Goal: Navigation & Orientation: Go to known website

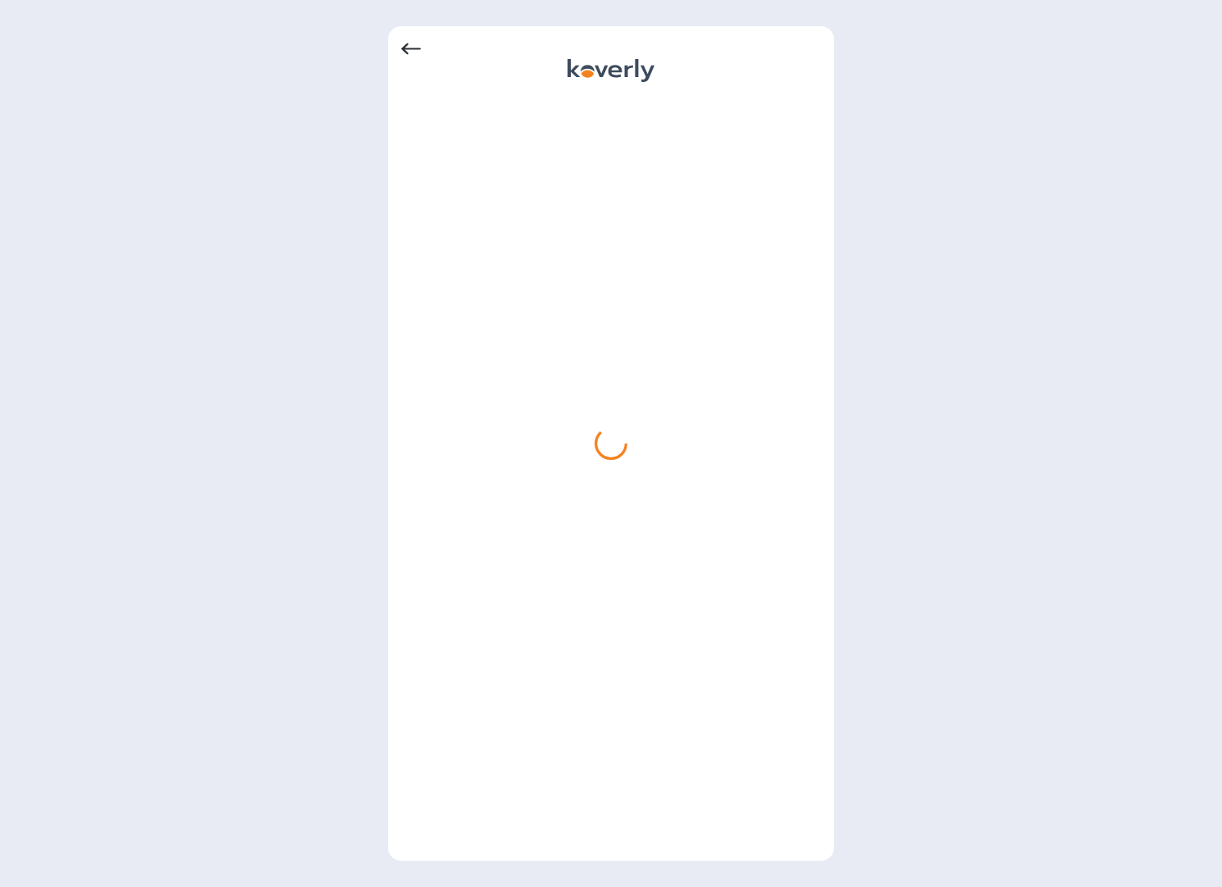
click at [416, 46] on icon at bounding box center [411, 49] width 20 height 20
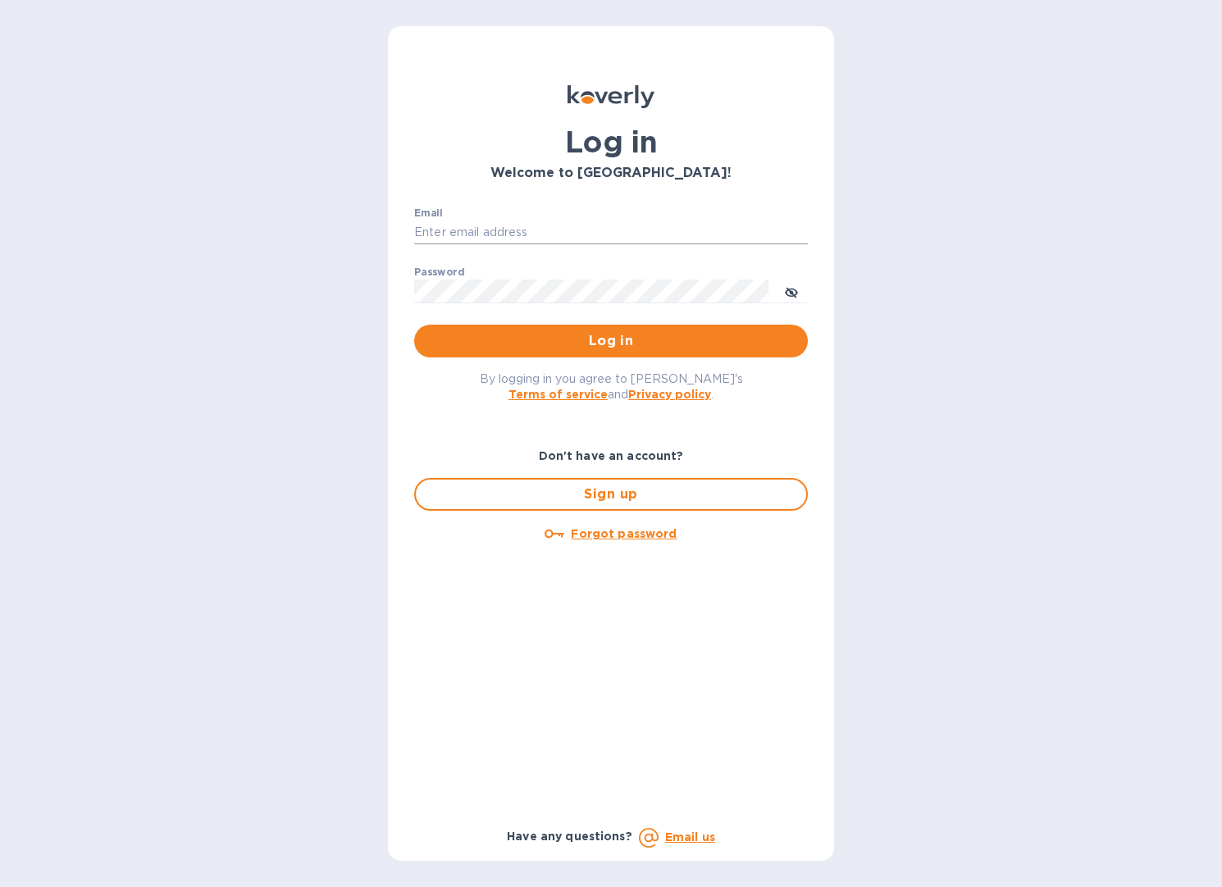
type input "b@[DOMAIN_NAME]"
click at [483, 241] on input "b@[DOMAIN_NAME]" at bounding box center [611, 233] width 394 height 25
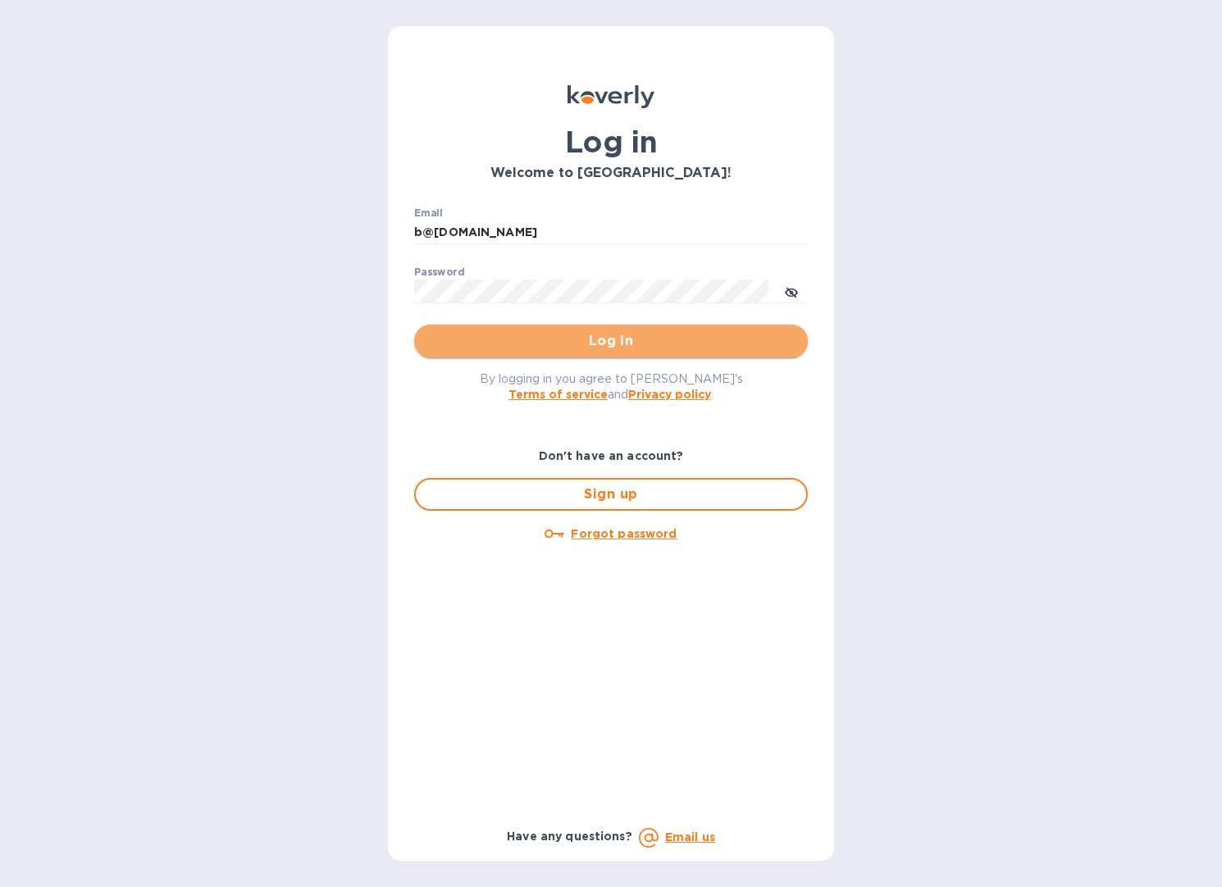
click at [723, 354] on button "Log in" at bounding box center [611, 341] width 394 height 33
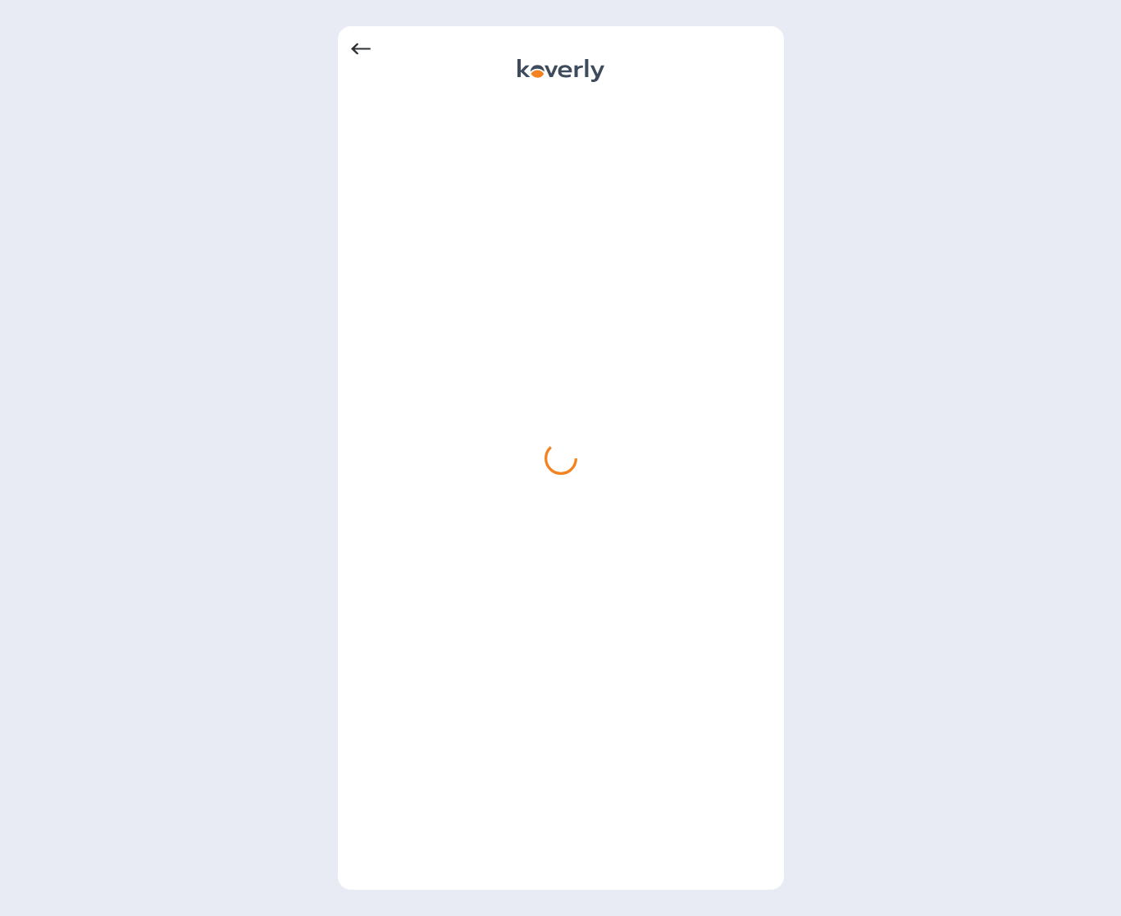
click at [354, 54] on icon at bounding box center [361, 49] width 20 height 20
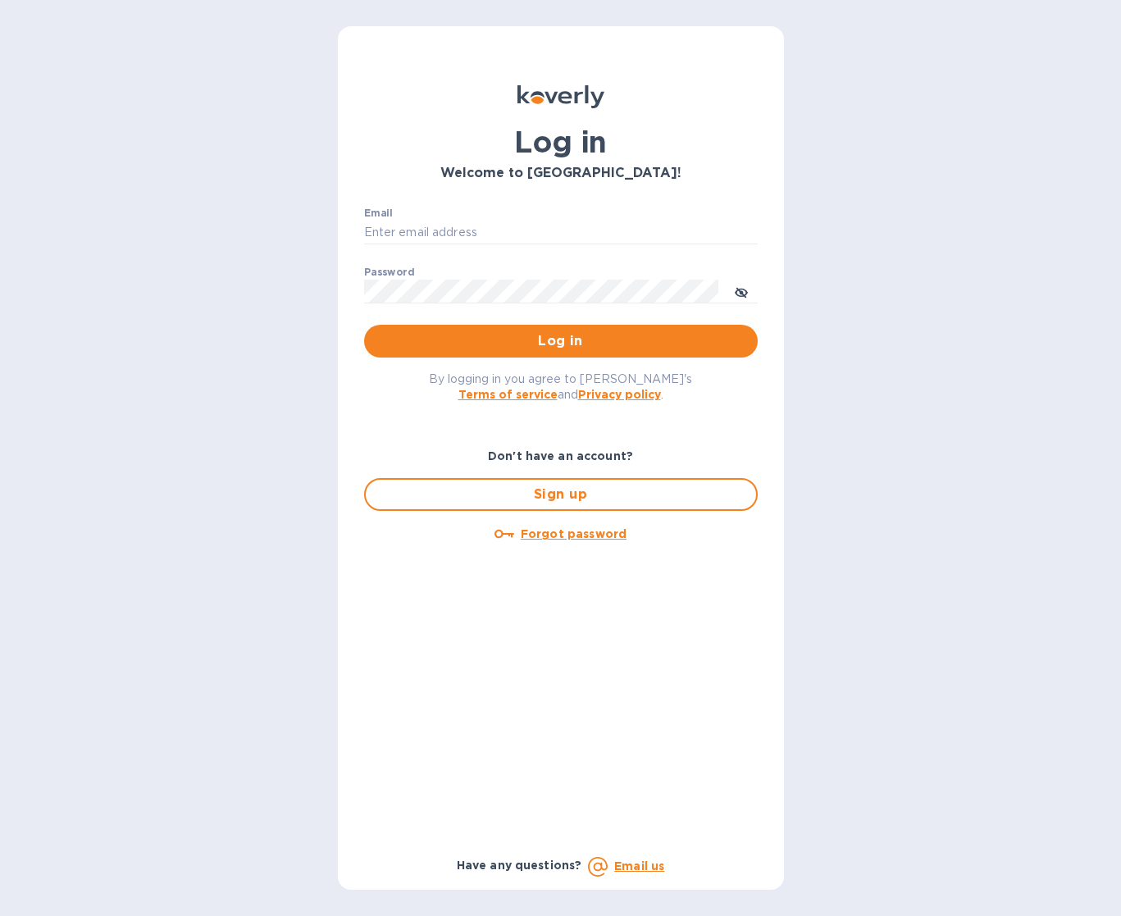
type input "b@[DOMAIN_NAME]"
